Goal: Information Seeking & Learning: Learn about a topic

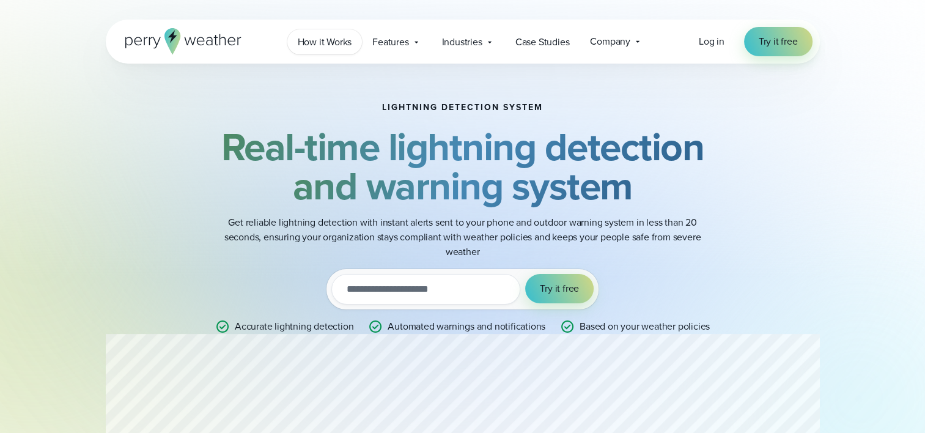
click at [310, 39] on span "How it Works" at bounding box center [325, 42] width 54 height 15
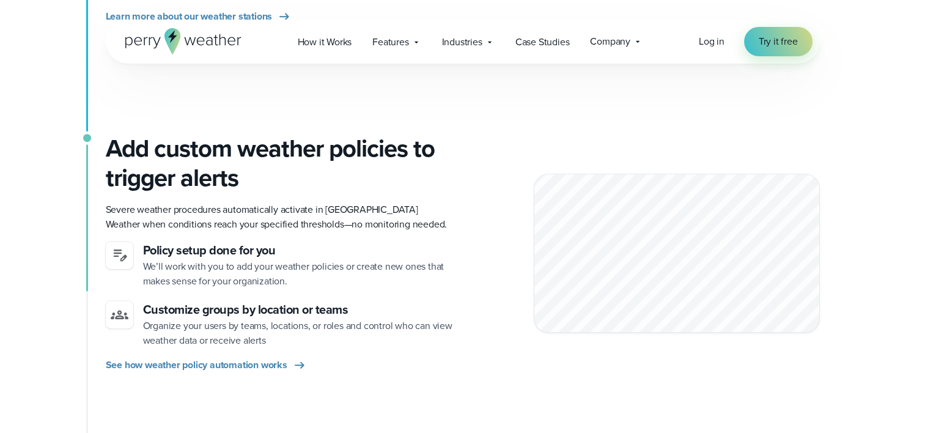
scroll to position [581, 0]
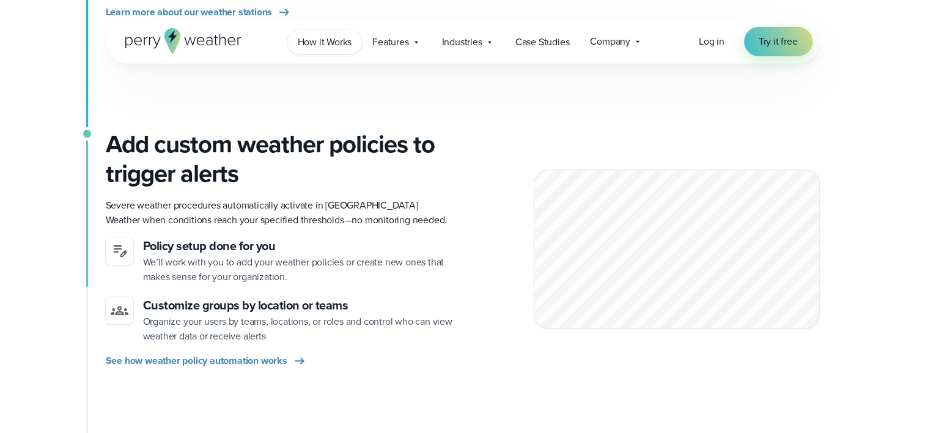
click at [320, 44] on span "How it Works" at bounding box center [325, 42] width 54 height 15
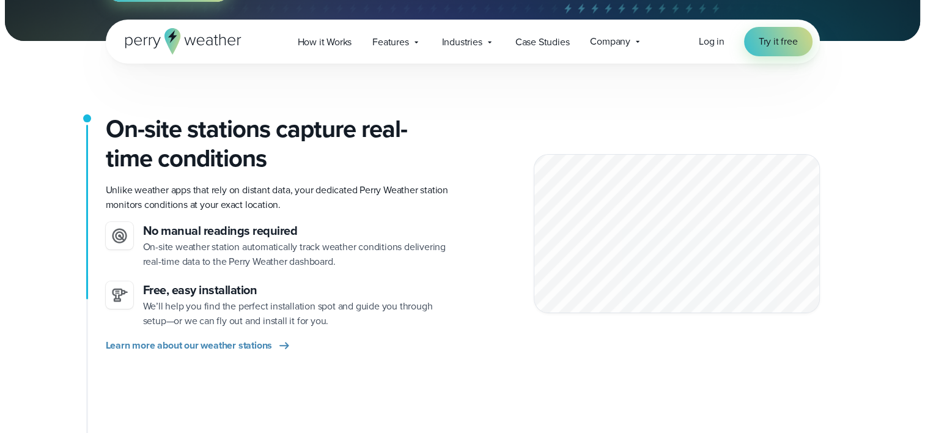
scroll to position [252, 0]
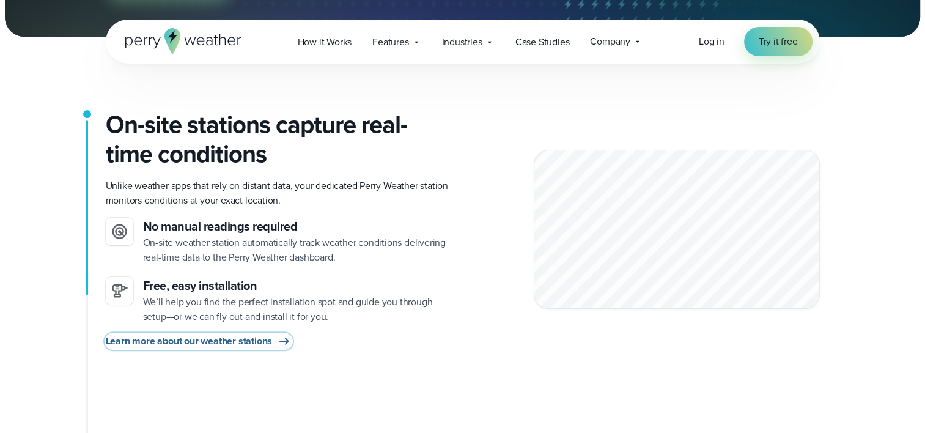
click at [223, 342] on span "Learn more about our weather stations" at bounding box center [189, 341] width 167 height 15
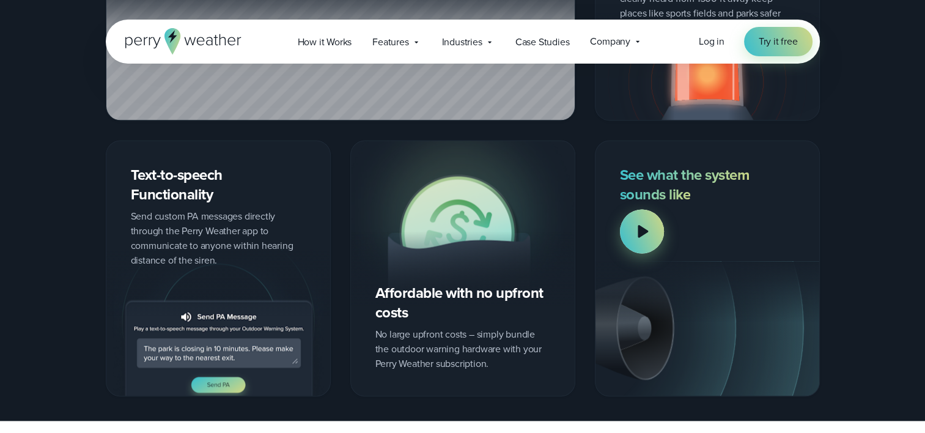
scroll to position [1664, 0]
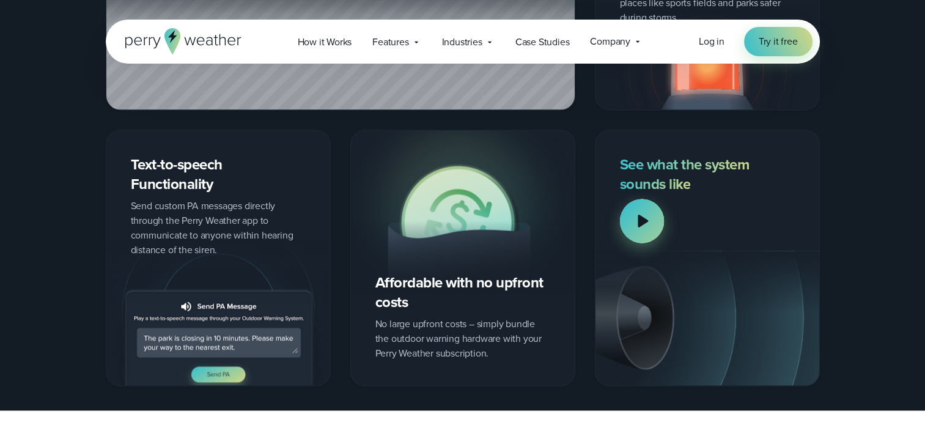
click at [644, 218] on div at bounding box center [642, 221] width 44 height 44
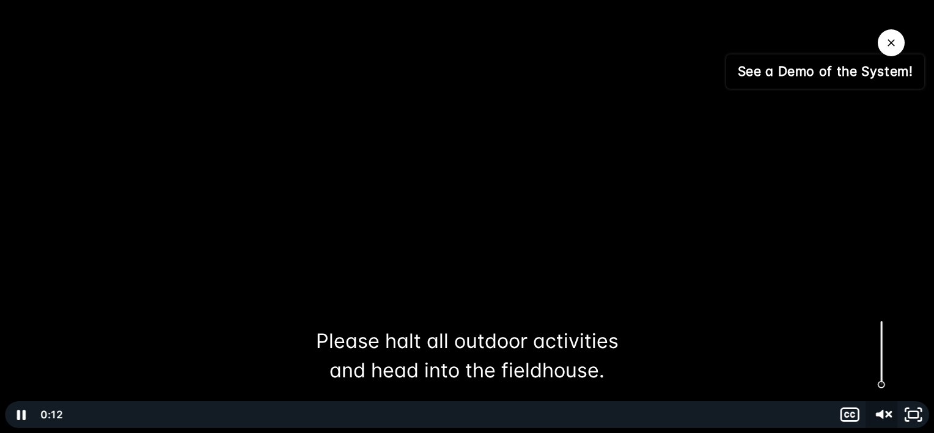
click at [885, 411] on icon "Unmute" at bounding box center [882, 415] width 38 height 32
click at [23, 413] on icon "Pause" at bounding box center [21, 415] width 10 height 12
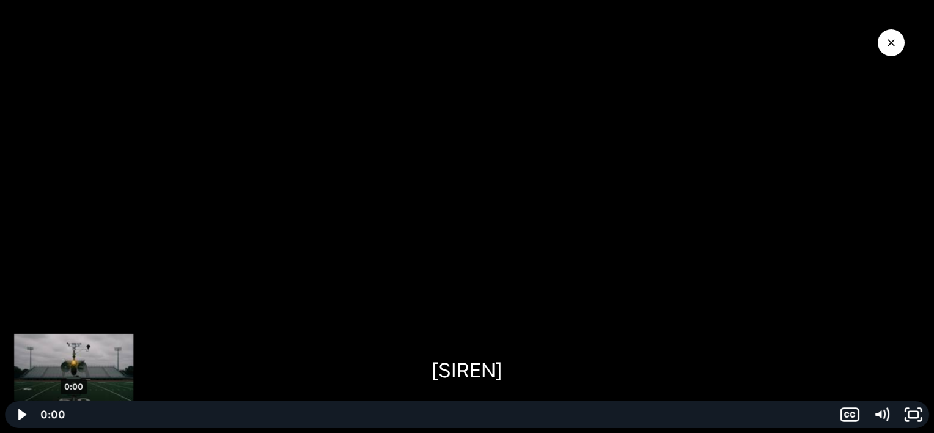
click at [74, 413] on div "0:00" at bounding box center [450, 414] width 752 height 27
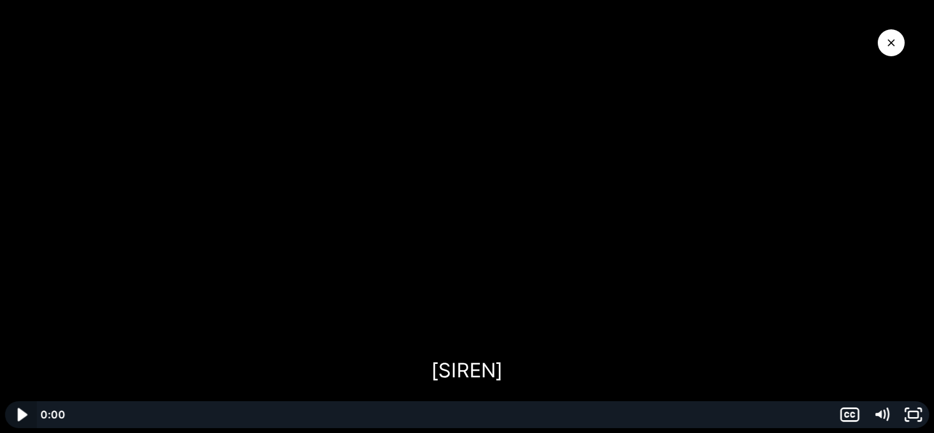
click at [18, 414] on icon "Play Video" at bounding box center [22, 415] width 38 height 32
drag, startPoint x: 20, startPoint y: 416, endPoint x: 28, endPoint y: 424, distance: 11.2
click at [28, 424] on icon "Play Video" at bounding box center [22, 415] width 38 height 32
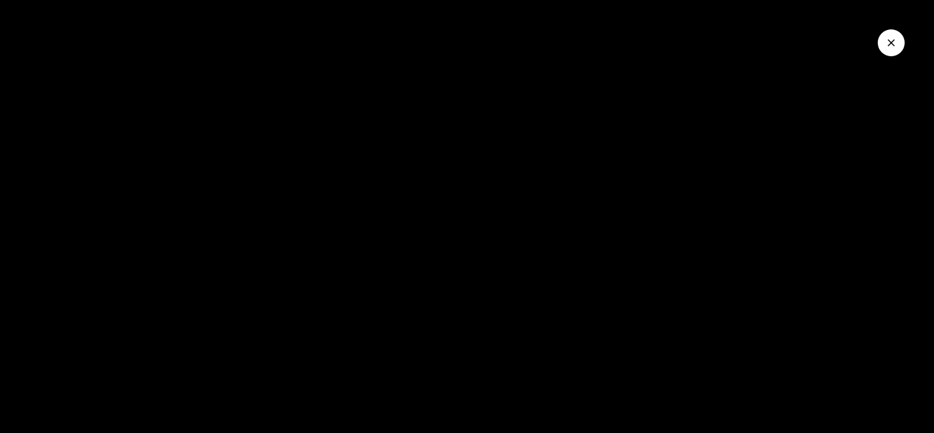
click at [893, 41] on icon "Close Video" at bounding box center [891, 42] width 7 height 7
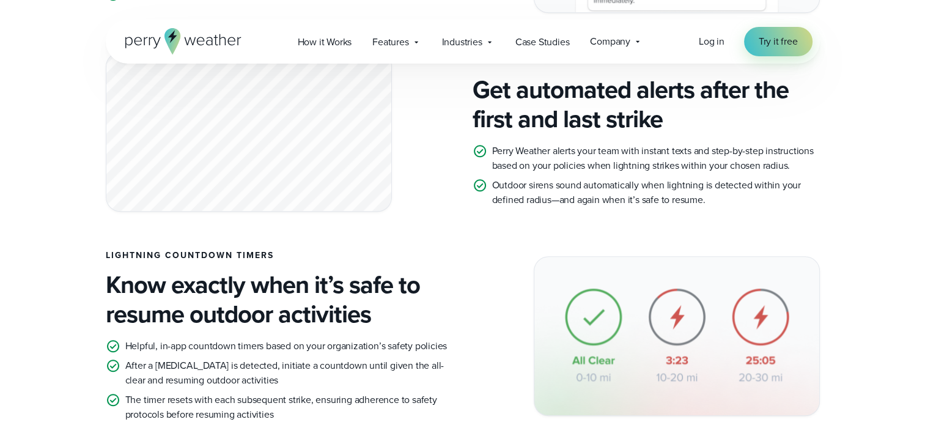
scroll to position [941, 0]
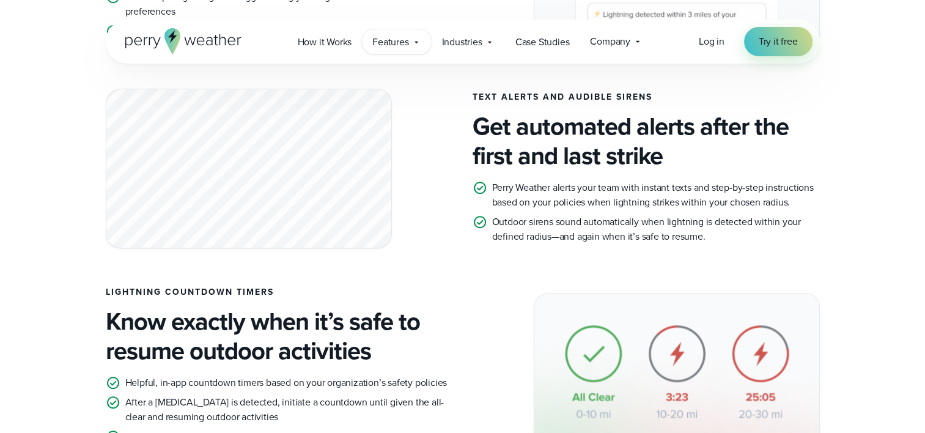
click at [413, 44] on icon at bounding box center [416, 42] width 10 height 10
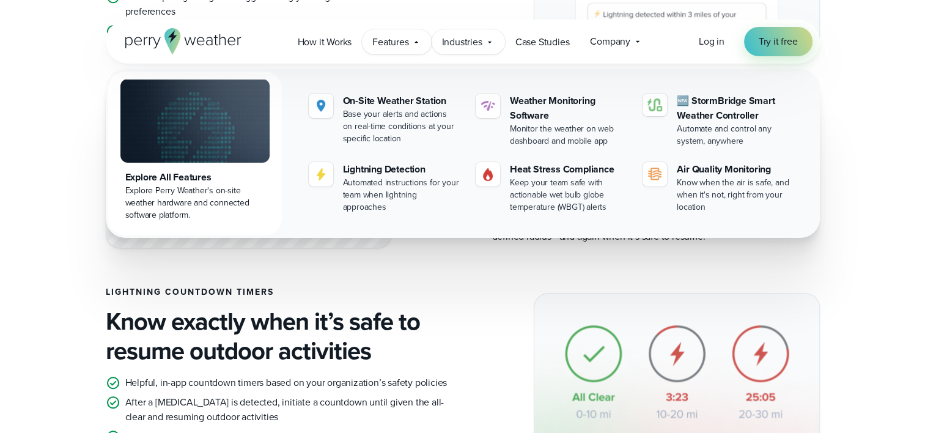
click at [463, 43] on span "Industries" at bounding box center [462, 42] width 40 height 15
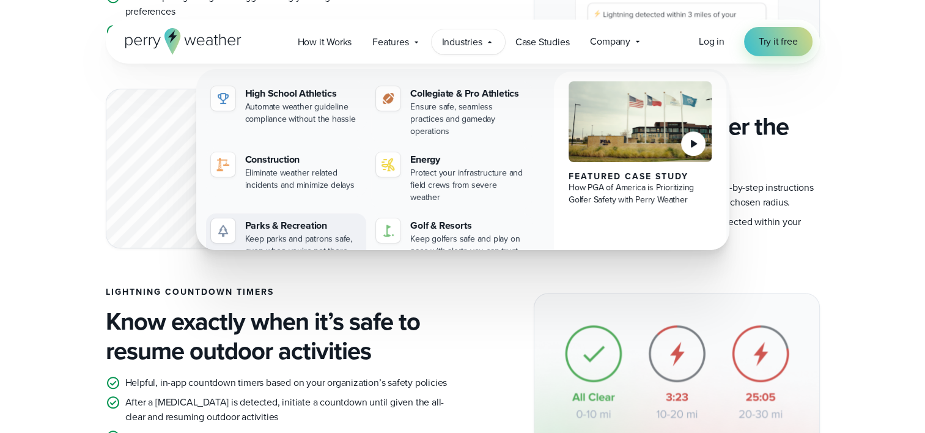
click at [292, 233] on div "Keep parks and patrons safe, even when you're not there" at bounding box center [303, 245] width 117 height 24
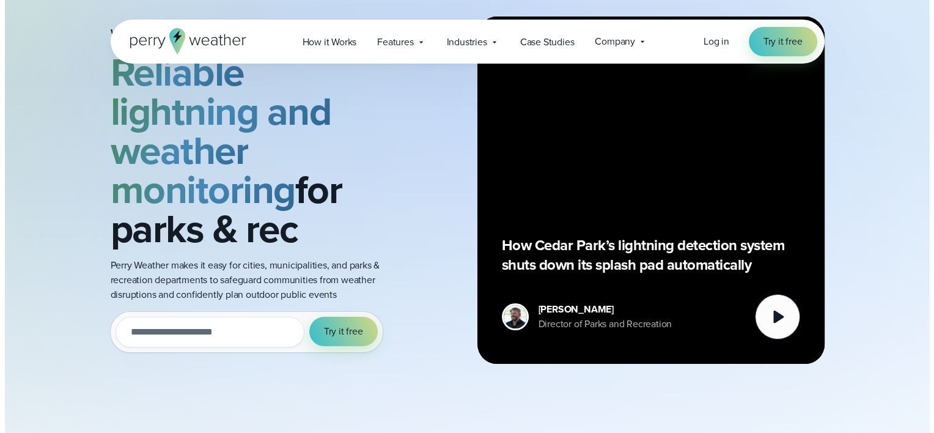
scroll to position [72, 0]
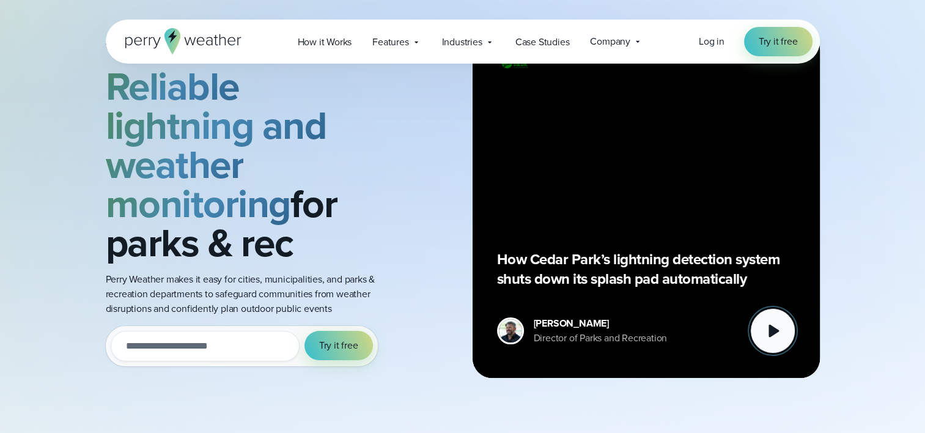
click at [770, 330] on icon at bounding box center [774, 331] width 10 height 13
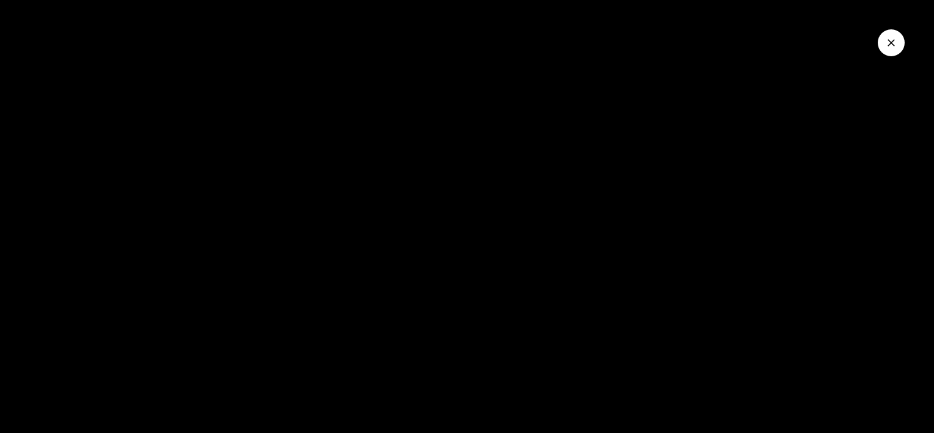
click at [754, 308] on button at bounding box center [776, 330] width 45 height 45
